Goal: Communication & Community: Answer question/provide support

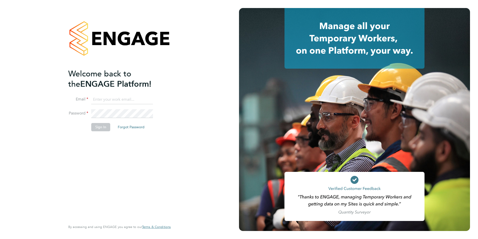
type input "jack.baron@HunterEducation.co.uk"
click at [104, 124] on button "Sign In" at bounding box center [100, 127] width 19 height 8
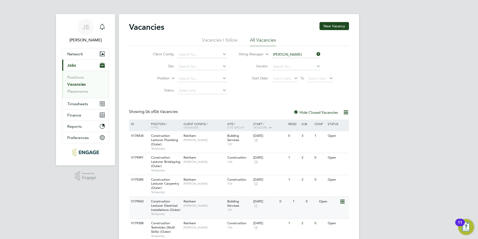
click at [163, 213] on span "Temporary" at bounding box center [166, 214] width 30 height 4
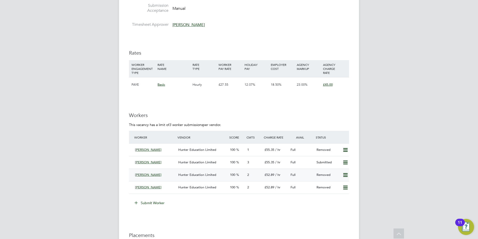
scroll to position [823, 0]
click at [159, 204] on button "Submit Worker" at bounding box center [150, 203] width 38 height 8
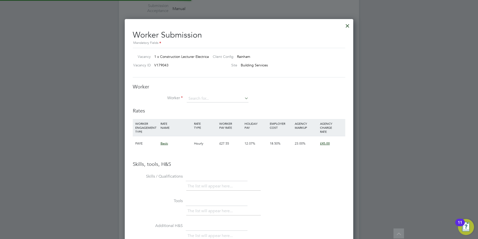
scroll to position [316, 229]
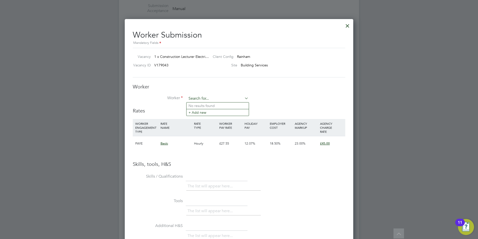
click at [215, 98] on input at bounding box center [218, 99] width 62 height 8
click at [210, 103] on li "Abay omi Pelumi-Johnson" at bounding box center [218, 105] width 62 height 7
type input "[PERSON_NAME]"
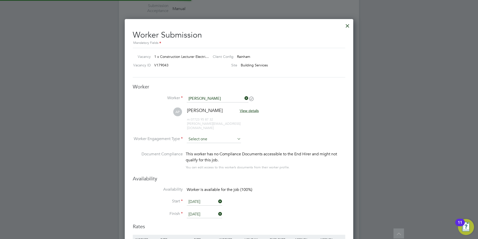
click at [208, 137] on input at bounding box center [214, 139] width 54 height 8
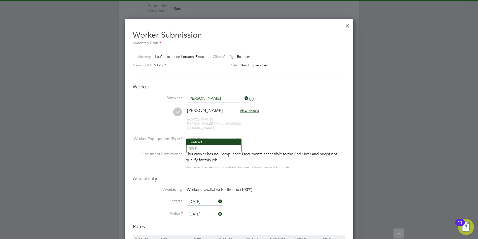
drag, startPoint x: 206, startPoint y: 142, endPoint x: 234, endPoint y: 193, distance: 58.4
click at [207, 143] on li "Contract" at bounding box center [214, 142] width 55 height 7
type input "Contract"
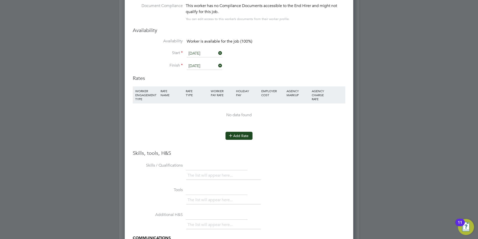
click at [241, 132] on button "Add Rate" at bounding box center [239, 136] width 27 height 8
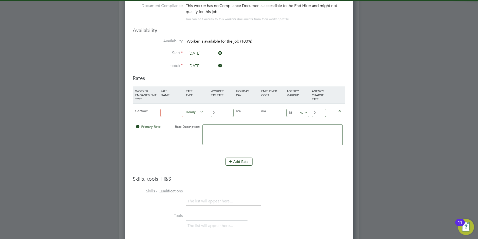
click at [175, 109] on input at bounding box center [172, 113] width 23 height 8
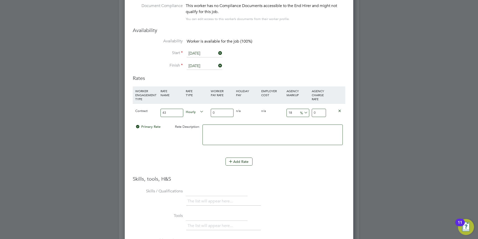
click at [281, 131] on textarea at bounding box center [273, 134] width 140 height 21
click at [169, 110] on input "43" at bounding box center [172, 114] width 23 height 8
type input "4"
type input "basic"
click at [225, 110] on input "0" at bounding box center [222, 114] width 23 height 8
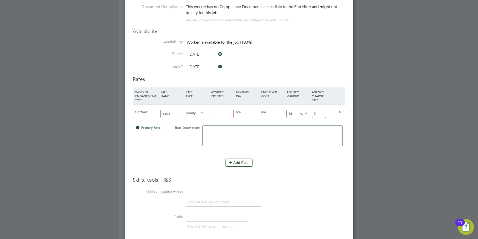
type input "4"
type input "4.72"
type input "43"
type input "50.74"
type input "43"
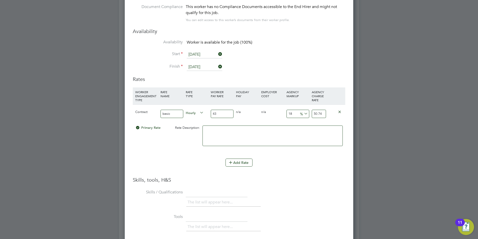
click at [298, 110] on input "18" at bounding box center [298, 114] width 23 height 8
type input "1"
type input "43.43"
type input "2"
type input "43.86"
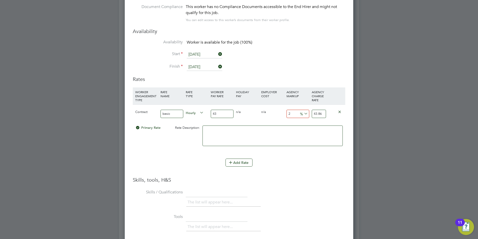
type input "23"
type input "52.89"
type input "23"
click at [219, 110] on input "43" at bounding box center [222, 114] width 23 height 8
type input "4"
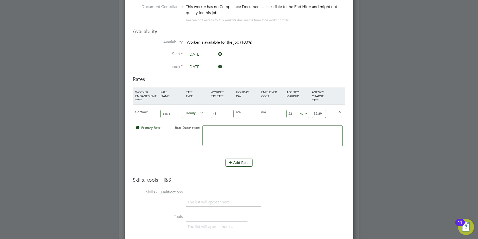
type input "4.92"
type input "44"
type input "54.12"
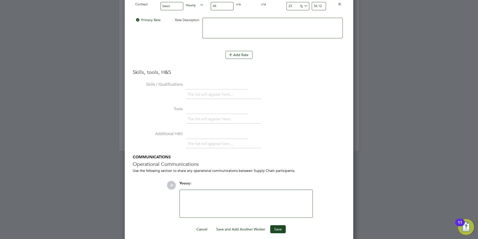
type input "44"
click at [215, 195] on div at bounding box center [246, 204] width 127 height 22
click at [233, 193] on div "Hunter education standard term hunter does not accept free tempt to" at bounding box center [246, 204] width 127 height 22
click at [300, 193] on div "Hunter education standard terms hunter does not accept free tempt to" at bounding box center [246, 204] width 127 height 22
click at [284, 225] on button "Save" at bounding box center [278, 229] width 16 height 8
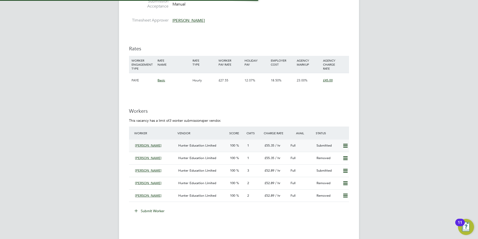
scroll to position [823, 0]
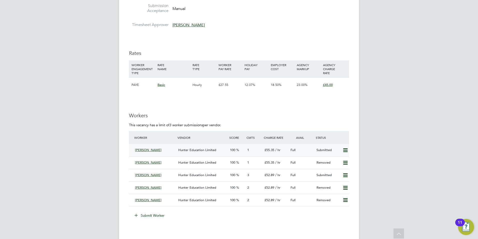
click at [216, 149] on div "Hunter Education Limited" at bounding box center [202, 150] width 52 height 8
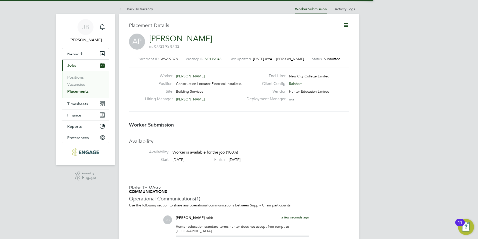
scroll to position [5, 74]
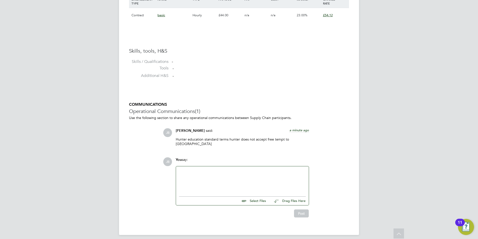
click at [218, 169] on div at bounding box center [242, 180] width 127 height 22
click at [255, 197] on input "file" at bounding box center [268, 199] width 75 height 7
type input "C:\fakepath\CV9659.docx"
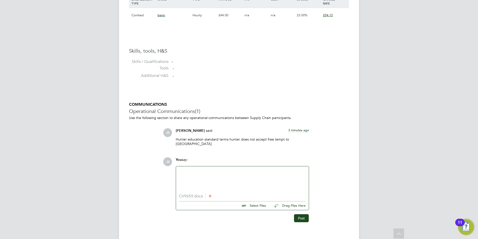
click at [195, 169] on div at bounding box center [242, 180] width 127 height 22
click at [262, 178] on div "Please find attached candidate for the electrical" at bounding box center [242, 180] width 127 height 5
click at [259, 187] on div "This candidate is fully qualified electrician holding" at bounding box center [242, 189] width 127 height 5
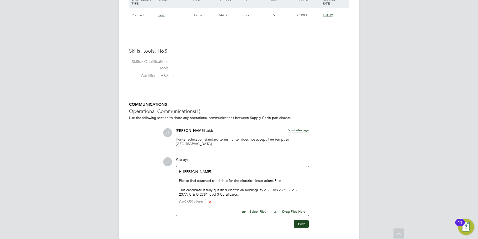
click at [240, 189] on div "This candidate is fully qualified electrician holding City & Guilds 2391, C & G…" at bounding box center [242, 191] width 127 height 9
click at [259, 190] on div "This candidate is fully qualified electrician holding City & Guilds 2391, C & G…" at bounding box center [242, 191] width 127 height 9
click at [258, 191] on div "This candidate is fully qualified electrician holding City & Guilds 2391, C & G…" at bounding box center [242, 194] width 127 height 14
click at [285, 190] on div "This candidate is fully qualified electrician holding City & Guilds 2391, C & G…" at bounding box center [242, 194] width 127 height 14
click at [193, 196] on div "This candidate is fully qualified electrician holding City & Guilds 2391, C & G…" at bounding box center [242, 194] width 127 height 14
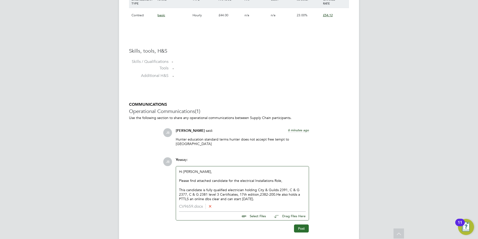
click at [303, 224] on button "Post" at bounding box center [301, 228] width 15 height 8
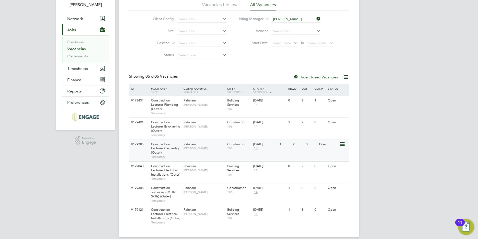
scroll to position [42, 0]
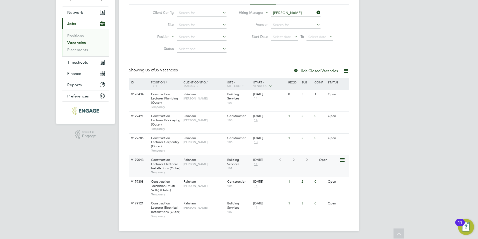
click at [163, 167] on span "Construction Lecturer Electrical Installations (Outer)" at bounding box center [166, 163] width 30 height 13
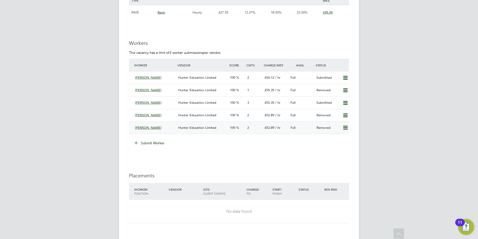
click at [344, 128] on icon at bounding box center [345, 128] width 6 height 4
click at [333, 138] on li "Resubmit" at bounding box center [337, 138] width 21 height 7
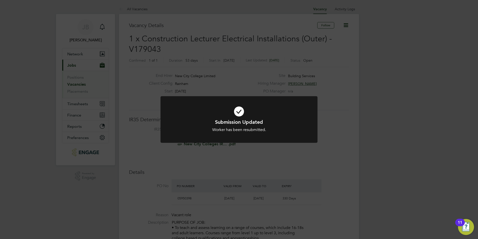
click at [255, 163] on div "Submission Updated Worker has been resubmitted. Cancel Okay" at bounding box center [239, 119] width 478 height 239
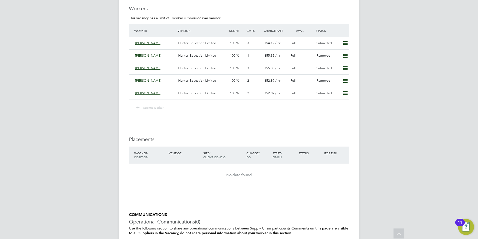
scroll to position [929, 0]
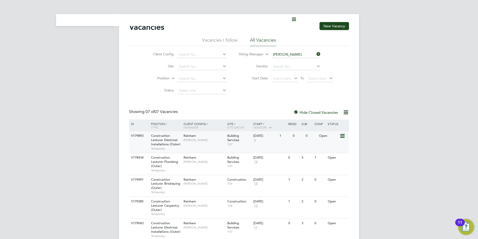
click at [162, 108] on span "Construction Lecturer Electrical Installations (Outer)" at bounding box center [166, 139] width 30 height 13
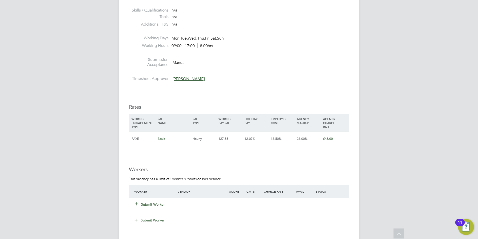
scroll to position [771, 0]
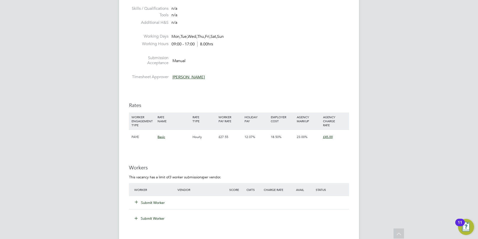
click at [148, 201] on button "Submit Worker" at bounding box center [150, 202] width 30 height 5
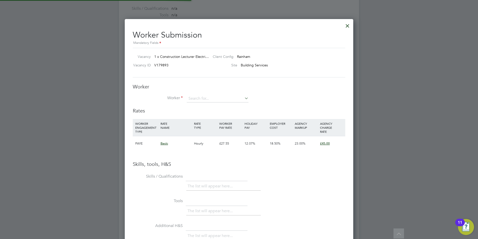
scroll to position [316, 229]
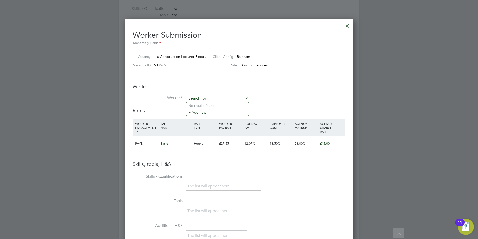
click at [201, 99] on input at bounding box center [218, 99] width 62 height 8
click at [198, 105] on li "Aba yomi Pelumi-Johnson" at bounding box center [218, 105] width 62 height 7
type input "[PERSON_NAME]"
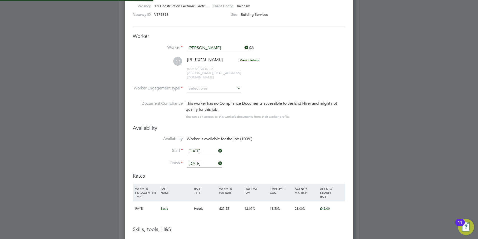
scroll to position [823, 0]
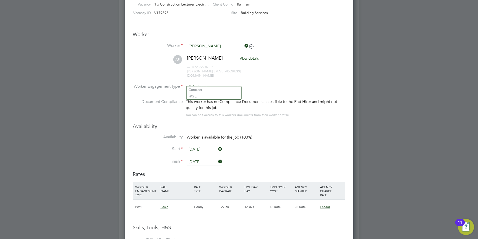
click at [227, 83] on input at bounding box center [214, 87] width 54 height 8
click at [223, 90] on li "Contract" at bounding box center [214, 89] width 55 height 7
type input "Contract"
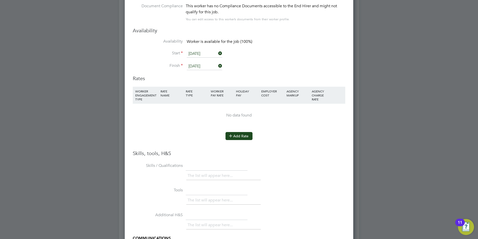
click at [232, 135] on button "Add Rate" at bounding box center [239, 136] width 27 height 8
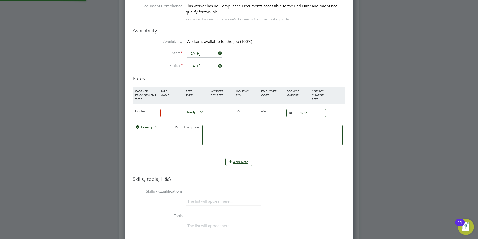
click at [167, 109] on input at bounding box center [172, 113] width 23 height 8
type input "4"
type input "basic"
click at [226, 109] on input "0" at bounding box center [222, 113] width 23 height 8
type input "4"
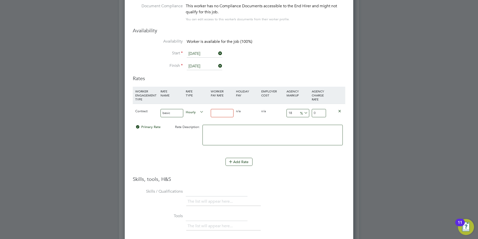
type input "4.72"
type input "44"
type input "51.92"
type input "44"
click at [296, 109] on input "18" at bounding box center [298, 113] width 23 height 8
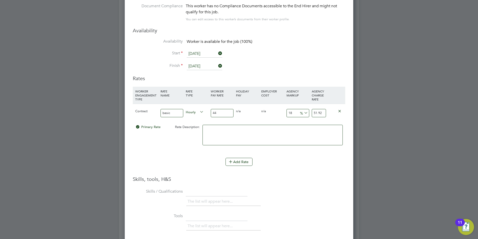
type input "1"
type input "44.44"
type input "2"
type input "44.88"
type input "23"
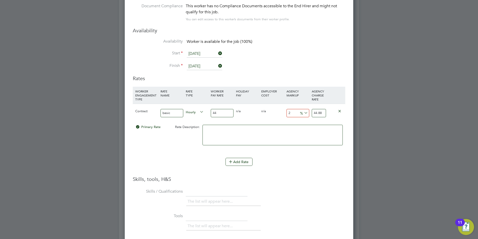
type input "54.12"
type input "23"
click at [278, 164] on li "Add Rate" at bounding box center [239, 164] width 213 height 13
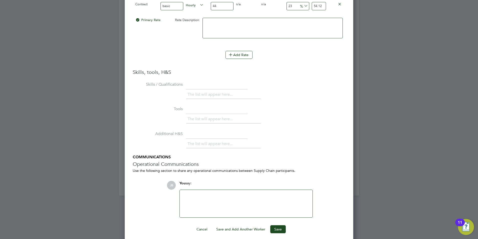
click at [217, 193] on div at bounding box center [246, 204] width 127 height 22
click at [235, 193] on div "Hunter education Standard Terms hunter does not accept free temp to perm" at bounding box center [246, 204] width 127 height 22
click at [276, 226] on button "Save" at bounding box center [278, 229] width 16 height 8
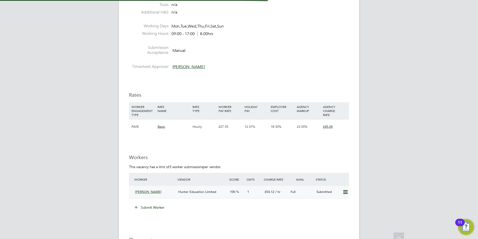
scroll to position [771, 0]
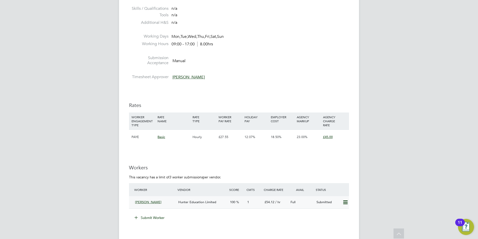
click at [217, 205] on div "Hunter Education Limited" at bounding box center [202, 202] width 52 height 8
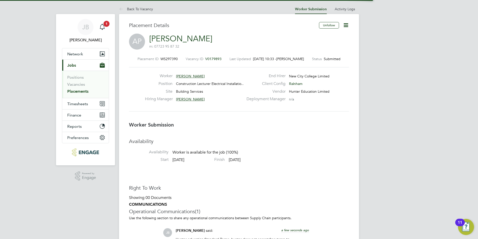
scroll to position [3, 3]
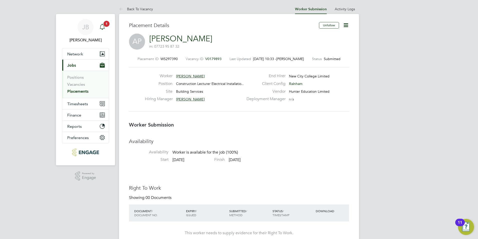
click at [106, 24] on span "1" at bounding box center [107, 24] width 6 height 6
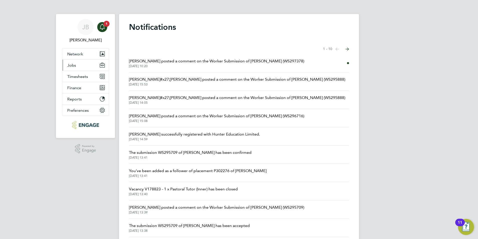
click at [78, 68] on button "Jobs" at bounding box center [85, 65] width 47 height 11
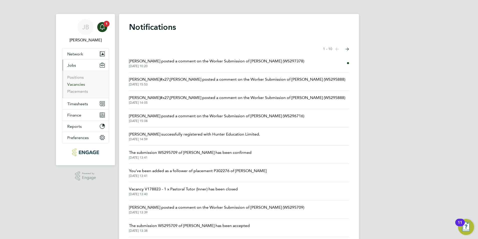
click at [72, 86] on link "Vacancies" at bounding box center [76, 84] width 18 height 5
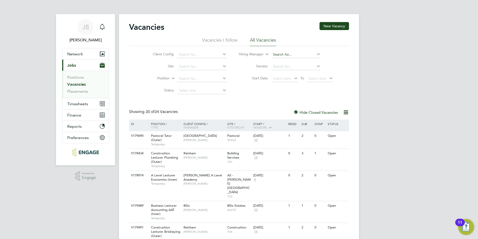
click at [293, 54] on input at bounding box center [295, 54] width 49 height 7
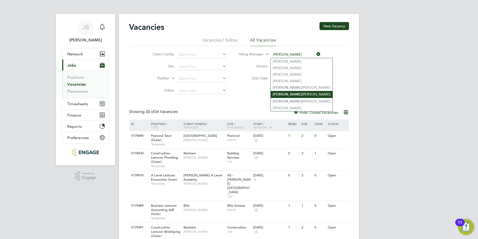
click at [284, 96] on li "Ian Rist" at bounding box center [302, 94] width 62 height 7
type input "[PERSON_NAME]"
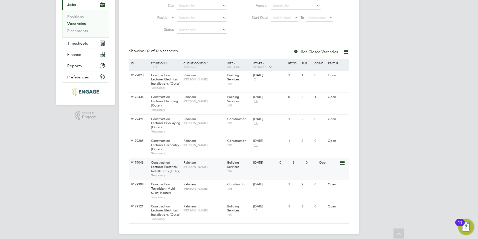
click at [168, 166] on span "Construction Lecturer Electrical Installations (Outer)" at bounding box center [166, 166] width 30 height 13
click at [168, 82] on span "Construction Lecturer Electrical Installations (Outer)" at bounding box center [166, 79] width 30 height 13
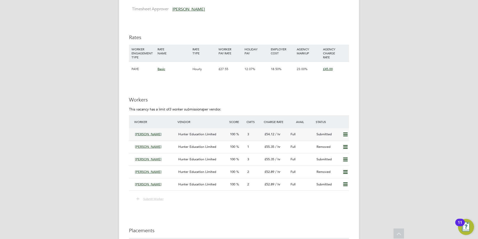
click at [251, 134] on div "3" at bounding box center [253, 134] width 17 height 8
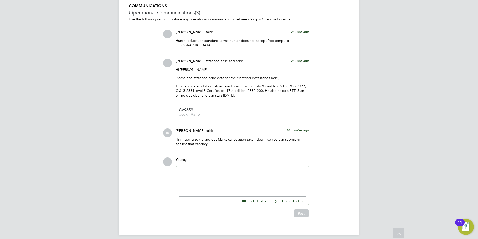
drag, startPoint x: 240, startPoint y: 90, endPoint x: 175, endPoint y: 66, distance: 69.8
click at [175, 66] on div "Jack Baron attached a file and said: an hour ago Hi Ian, Please find attached c…" at bounding box center [242, 90] width 138 height 62
drag, startPoint x: 175, startPoint y: 66, endPoint x: 183, endPoint y: 67, distance: 7.5
copy div "Hi Ian, Please find attached candidate for the electrical Installations Role, T…"
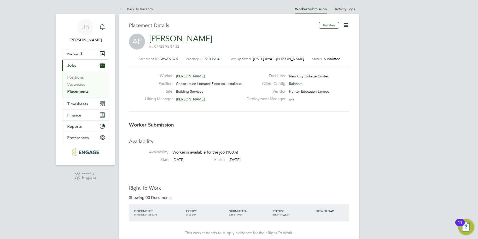
click at [97, 22] on link "JB Jack Baron" at bounding box center [85, 31] width 47 height 24
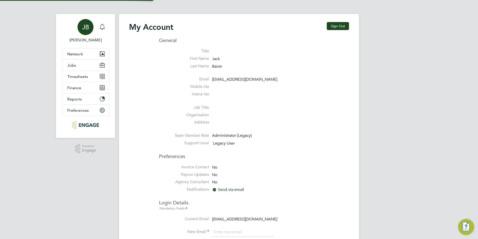
type input "jack.baron@HunterEducation.co.uk"
click at [105, 29] on icon "Main navigation" at bounding box center [102, 27] width 6 height 6
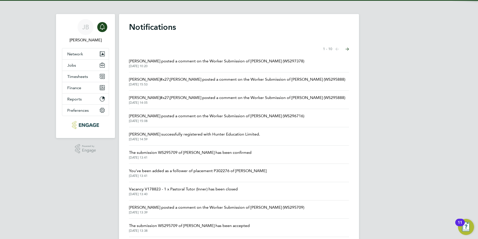
click at [210, 62] on span "[PERSON_NAME] posted a comment on the Worker Submission of [PERSON_NAME] (WS297…" at bounding box center [216, 61] width 175 height 6
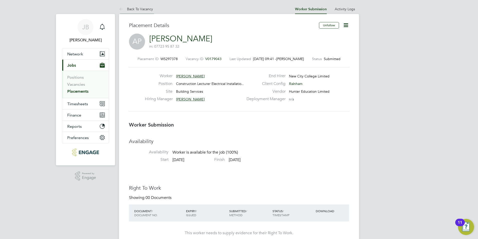
click at [135, 10] on link "Back To Vacancy" at bounding box center [136, 9] width 34 height 5
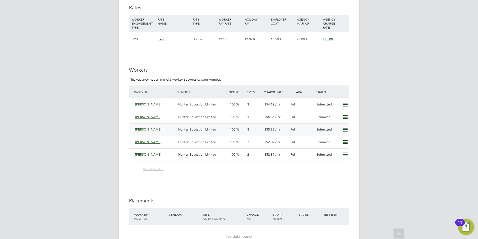
scroll to position [865, 0]
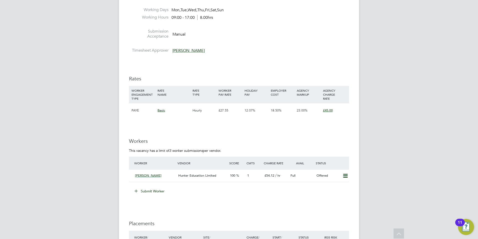
scroll to position [794, 0]
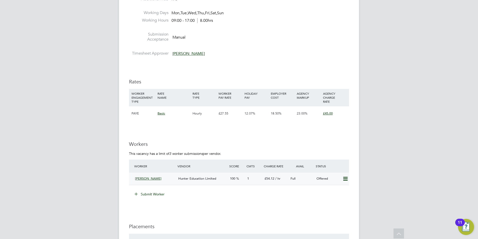
click at [225, 178] on div "Hunter Education Limited" at bounding box center [202, 178] width 52 height 8
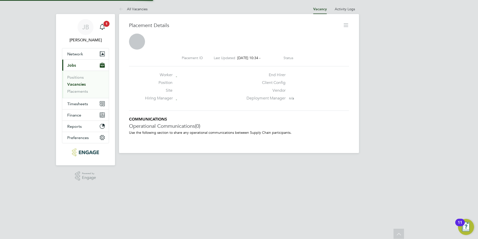
scroll to position [8, 99]
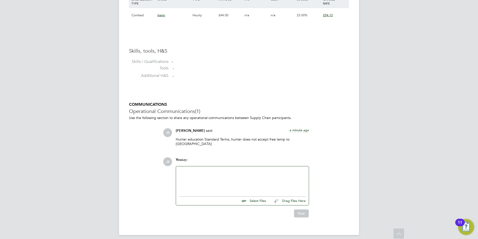
click at [194, 169] on div at bounding box center [242, 180] width 127 height 22
paste div
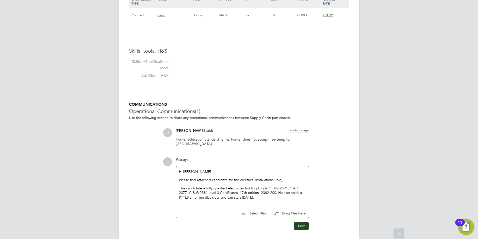
click at [263, 210] on input "file" at bounding box center [268, 212] width 75 height 7
type input "C:\fakepath\CV9659.docx"
click at [300, 228] on button "Post" at bounding box center [301, 230] width 15 height 8
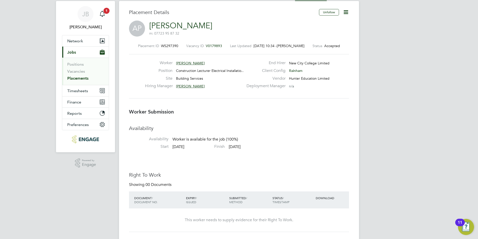
click at [98, 6] on app-nav-user-info "[PERSON_NAME] Notifications 1" at bounding box center [85, 18] width 47 height 34
click at [101, 12] on icon "Main navigation" at bounding box center [102, 14] width 6 height 6
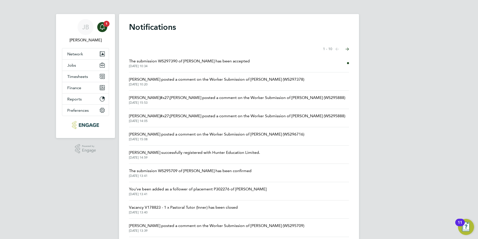
click at [184, 63] on span "The submission WS297390 of [PERSON_NAME] has been accepted" at bounding box center [189, 61] width 121 height 6
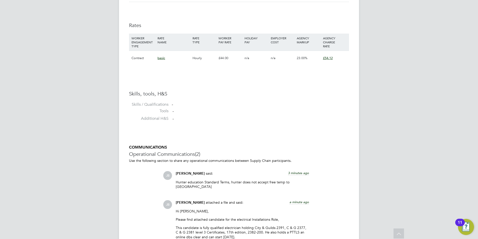
scroll to position [435, 0]
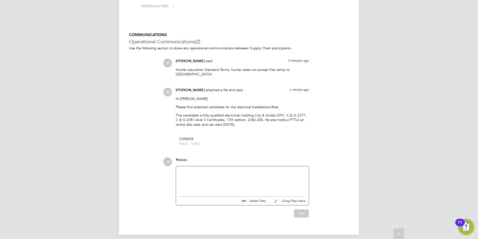
click at [254, 198] on input "file" at bounding box center [268, 199] width 75 height 7
type input "C:\fakepath\16 TO 17 ED CERT.pdf"
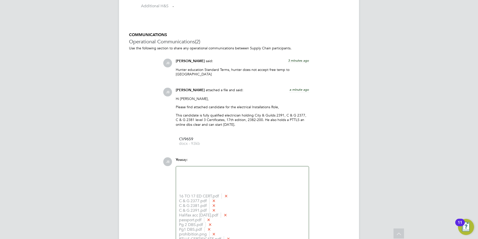
click at [202, 172] on div at bounding box center [242, 180] width 127 height 22
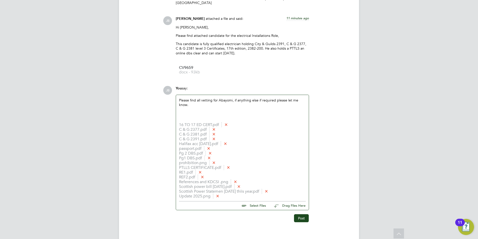
scroll to position [511, 0]
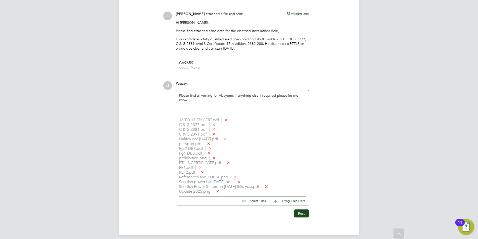
click at [241, 179] on icon at bounding box center [239, 181] width 4 height 4
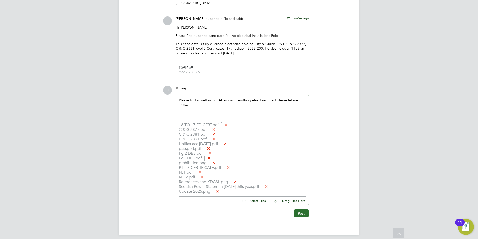
click at [301, 209] on button "Post" at bounding box center [301, 213] width 15 height 8
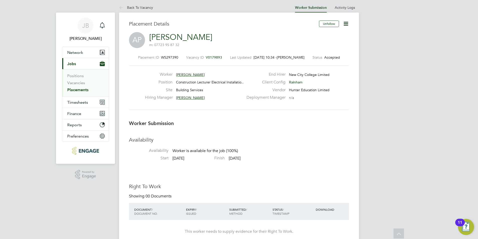
scroll to position [0, 0]
